Goal: Task Accomplishment & Management: Complete application form

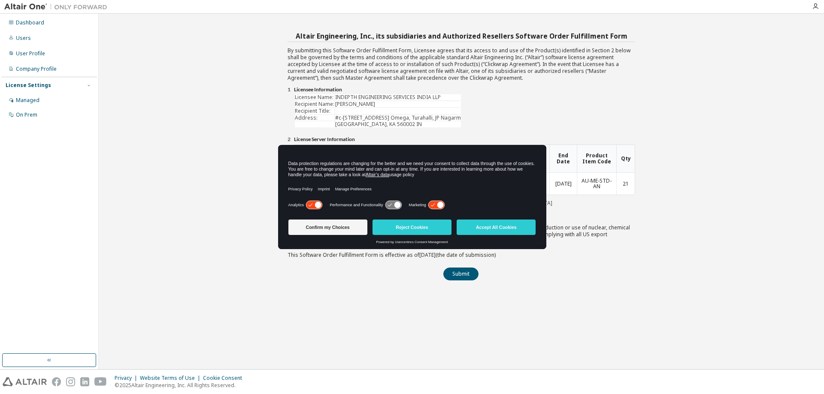
drag, startPoint x: 462, startPoint y: 154, endPoint x: 450, endPoint y: 210, distance: 57.0
click at [450, 210] on div "Data protection regulations are changing for the better and we need your consen…" at bounding box center [412, 180] width 268 height 71
click at [336, 227] on button "Confirm my Choices" at bounding box center [327, 227] width 79 height 15
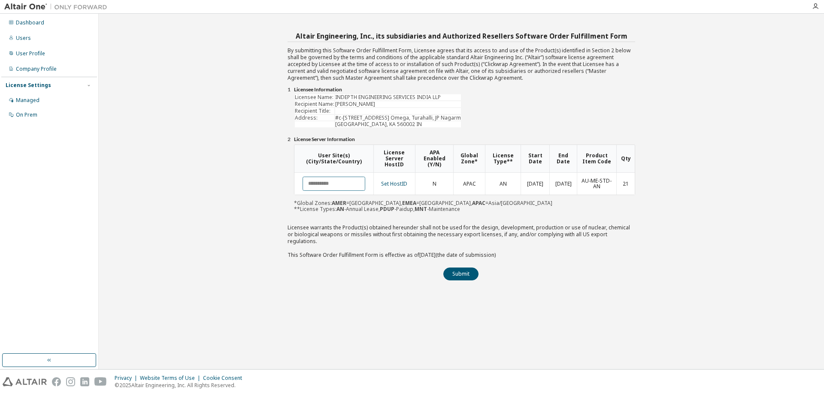
click at [325, 187] on input "text" at bounding box center [333, 184] width 63 height 14
click at [345, 285] on div "Altair Engineering, Inc., its subsidiaries and Authorized Resellers Software Or…" at bounding box center [461, 191] width 716 height 347
click at [459, 268] on button "Submit" at bounding box center [460, 274] width 35 height 13
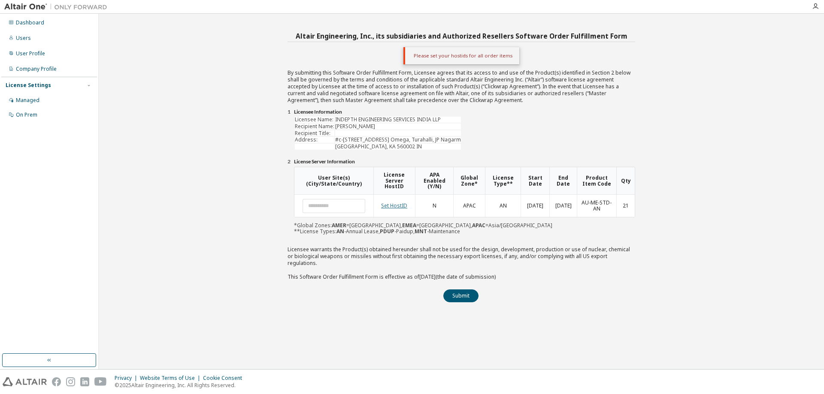
click at [404, 204] on link "Set HostID" at bounding box center [394, 205] width 26 height 7
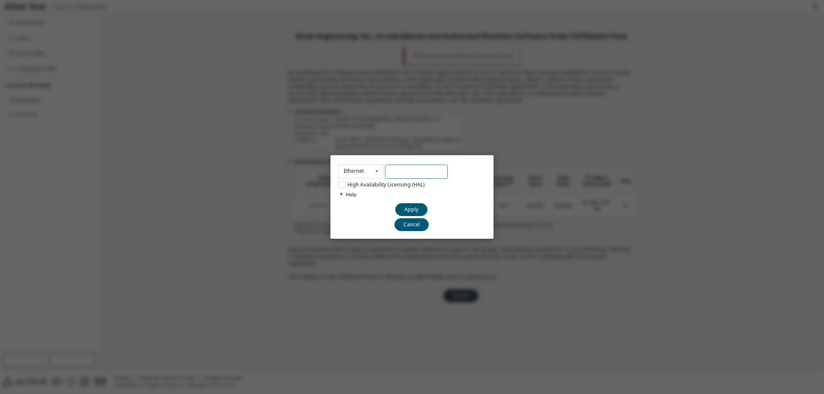
click at [405, 172] on input "text" at bounding box center [416, 172] width 63 height 14
click at [426, 172] on input "text" at bounding box center [416, 172] width 63 height 14
paste input "**********"
type input "**********"
click at [375, 229] on div "Help You can find your hostid by running the Altair License Manager Utility on …" at bounding box center [412, 210] width 148 height 42
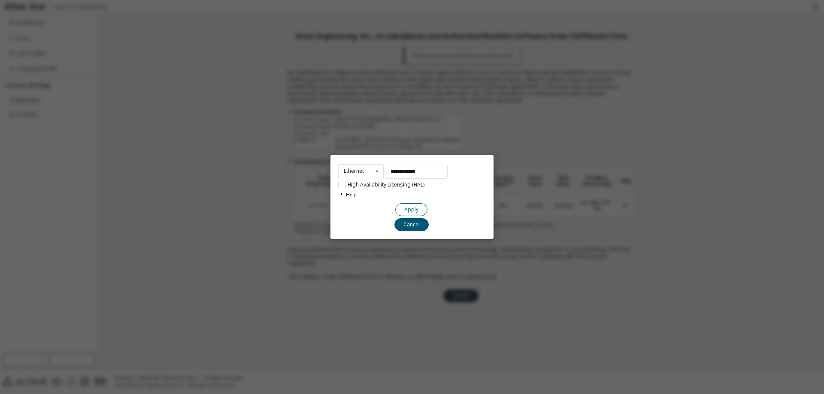
click at [411, 209] on button "Apply" at bounding box center [411, 209] width 32 height 13
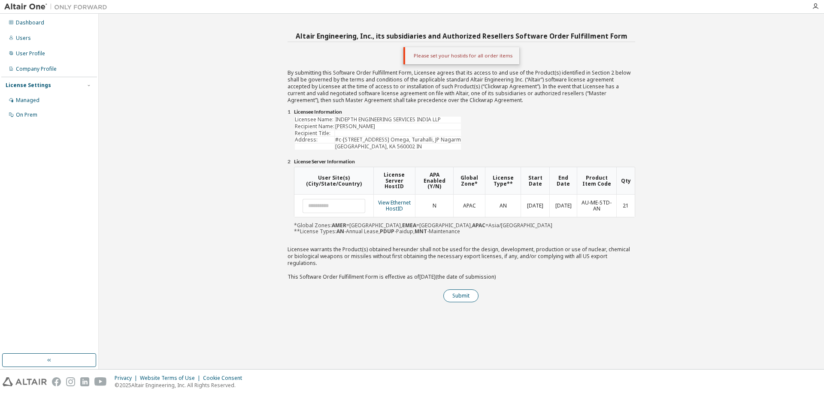
click at [465, 293] on button "Submit" at bounding box center [460, 296] width 35 height 13
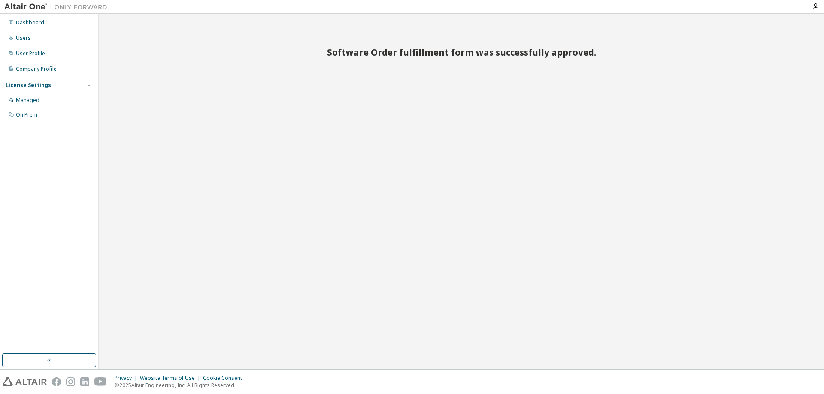
click at [435, 152] on div "Software Order fulfillment form was successfully approved." at bounding box center [461, 191] width 716 height 347
click at [294, 156] on div "Software Order fulfillment form was successfully approved." at bounding box center [461, 191] width 716 height 347
click at [28, 7] on img at bounding box center [57, 7] width 107 height 9
click at [26, 21] on div "Dashboard" at bounding box center [30, 22] width 28 height 7
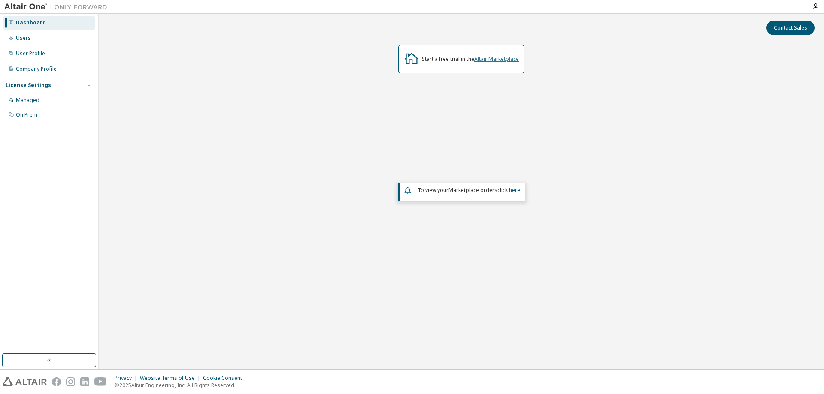
click at [497, 56] on link "Altair Marketplace" at bounding box center [496, 58] width 45 height 7
